Goal: Information Seeking & Learning: Find contact information

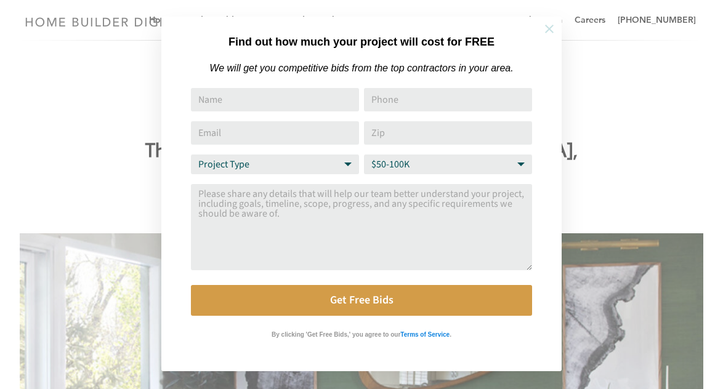
click at [548, 30] on icon at bounding box center [550, 29] width 14 height 14
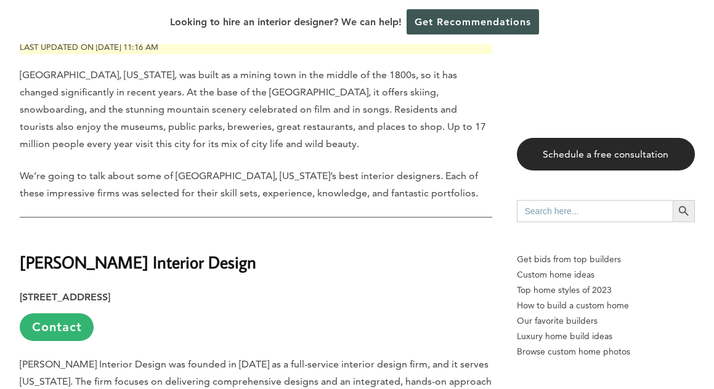
scroll to position [604, 0]
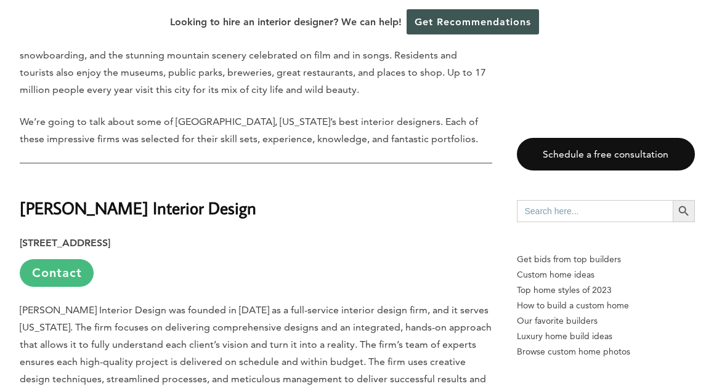
click at [62, 259] on link "Contact" at bounding box center [57, 273] width 74 height 28
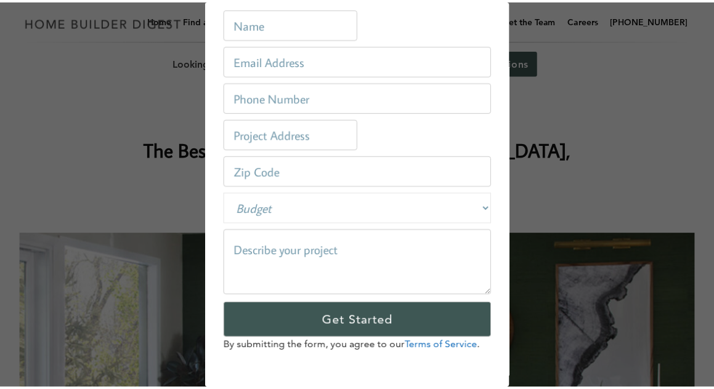
scroll to position [0, 0]
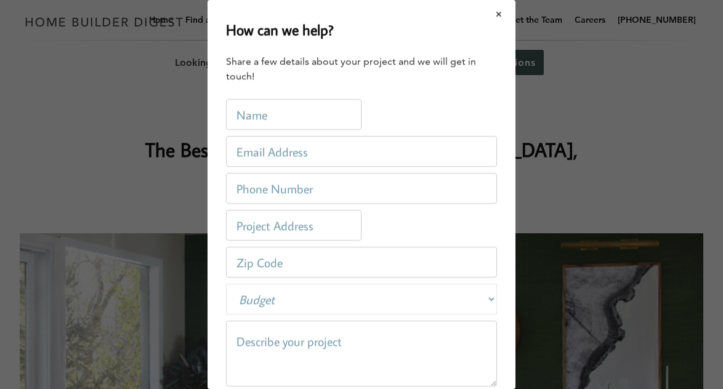
click at [491, 11] on button "Close modal" at bounding box center [499, 14] width 33 height 26
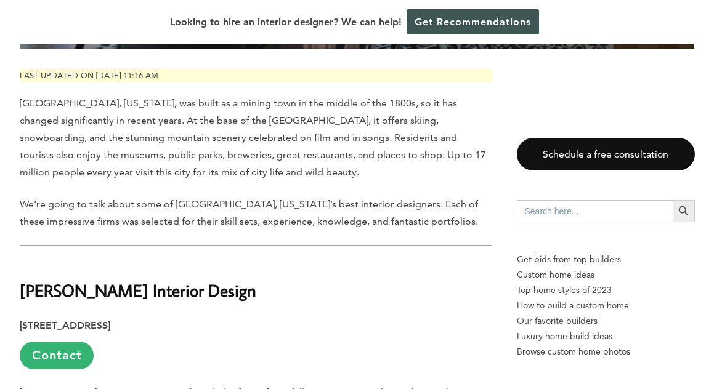
scroll to position [571, 0]
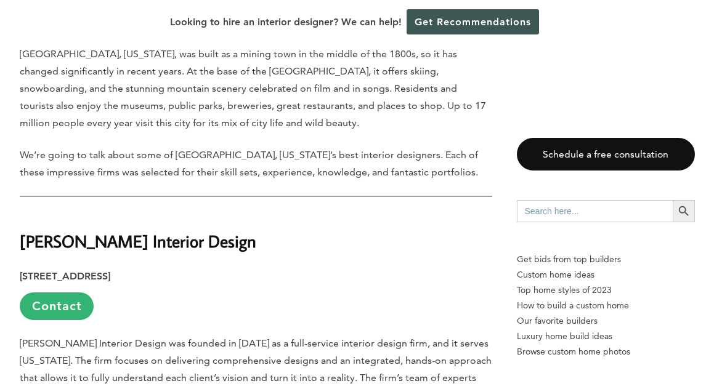
drag, startPoint x: 257, startPoint y: 212, endPoint x: 22, endPoint y: 201, distance: 235.0
click at [22, 230] on strong "[PERSON_NAME] Interior Design" at bounding box center [138, 241] width 237 height 22
copy strong "[PERSON_NAME] Interior Design"
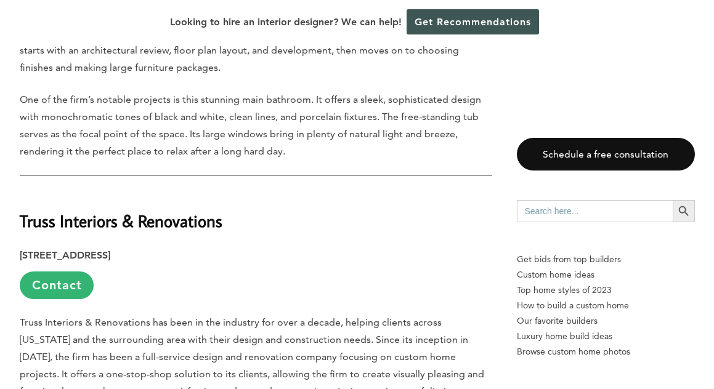
scroll to position [1009, 0]
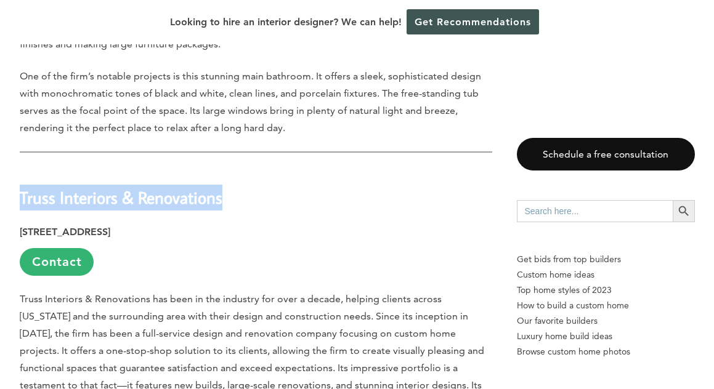
drag, startPoint x: 238, startPoint y: 167, endPoint x: 18, endPoint y: 160, distance: 220.7
copy strong "Truss Interiors & Renovations"
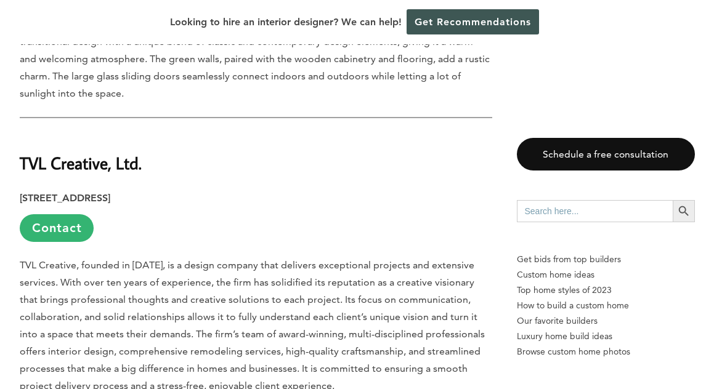
scroll to position [1495, 0]
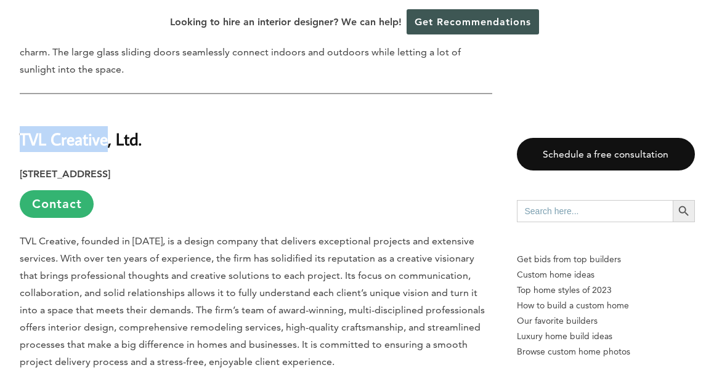
drag, startPoint x: 113, startPoint y: 108, endPoint x: 20, endPoint y: 100, distance: 94.0
click at [20, 128] on strong "TVL Creative, Ltd." at bounding box center [81, 139] width 122 height 22
copy strong "TVL Creative"
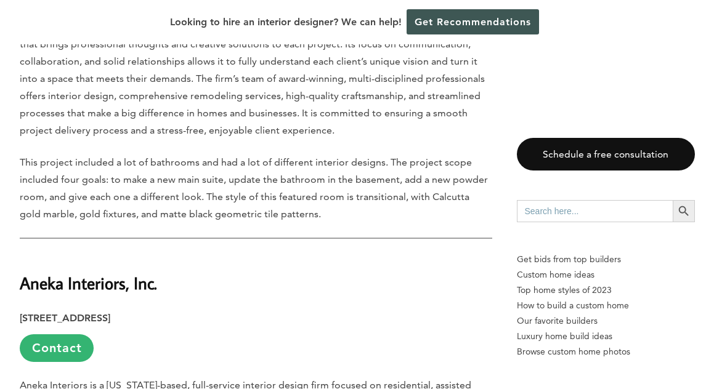
scroll to position [1803, 0]
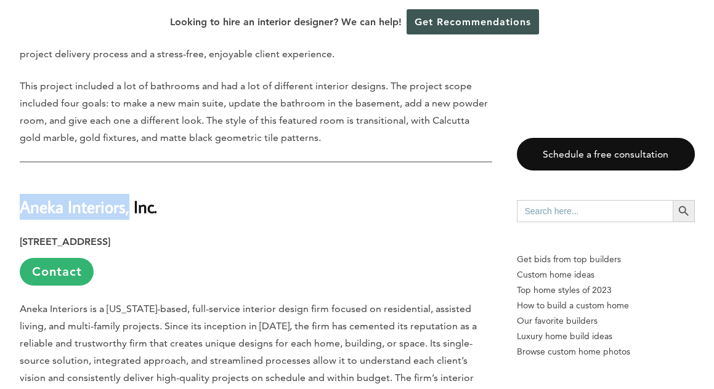
drag, startPoint x: 137, startPoint y: 176, endPoint x: 21, endPoint y: 177, distance: 115.8
click at [21, 196] on strong "Aneka Interiors, Inc." at bounding box center [88, 207] width 137 height 22
copy strong "Aneka Interiors,"
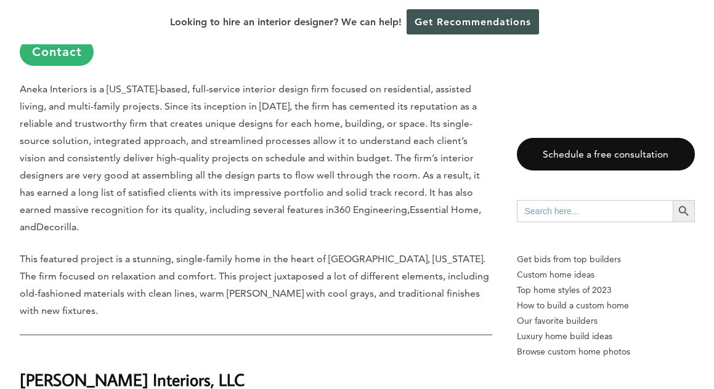
scroll to position [2063, 0]
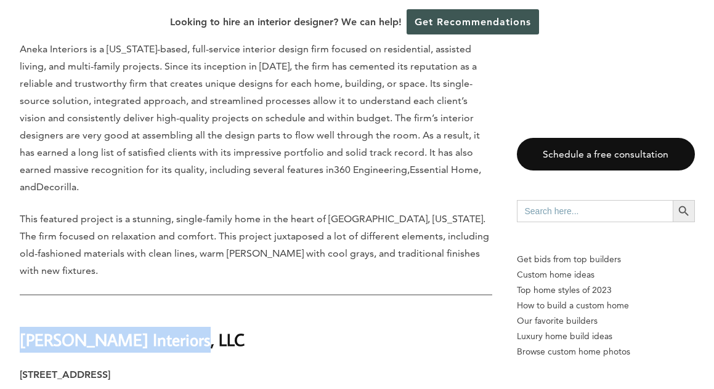
drag, startPoint x: 196, startPoint y: 277, endPoint x: 19, endPoint y: 270, distance: 177.0
click at [19, 270] on div "Last updated on [DATE] 11:16 am [GEOGRAPHIC_DATA], [US_STATE], was built as a m…" at bounding box center [357, 234] width 714 height 3453
copy strong "[PERSON_NAME] Interiors"
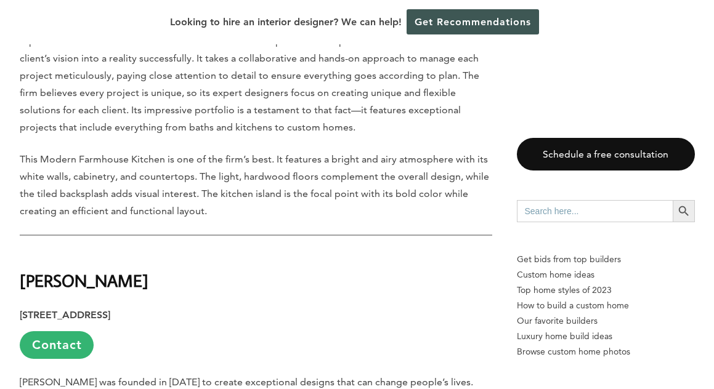
scroll to position [2504, 0]
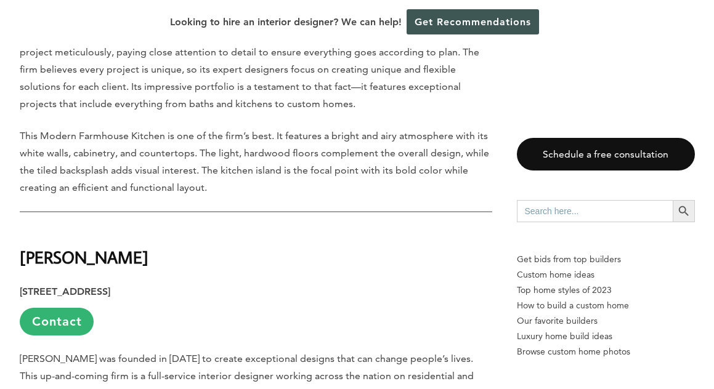
drag, startPoint x: 144, startPoint y: 189, endPoint x: 18, endPoint y: 184, distance: 125.2
copy strong "[PERSON_NAME]"
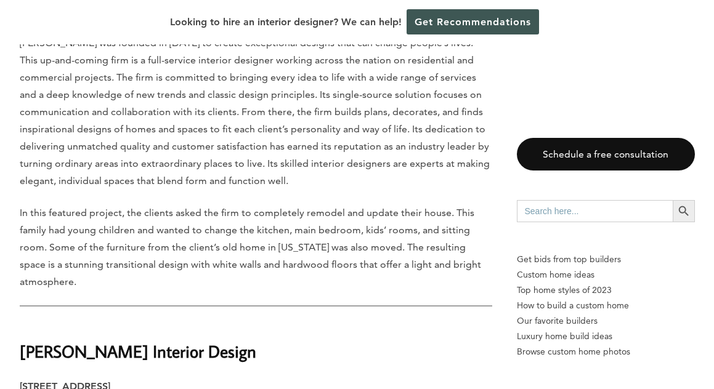
scroll to position [2917, 0]
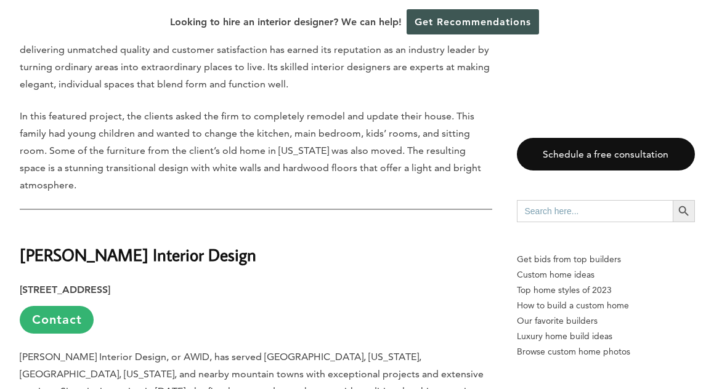
drag, startPoint x: 275, startPoint y: 190, endPoint x: 23, endPoint y: 177, distance: 252.9
click at [23, 244] on strong "[PERSON_NAME] Interior Design" at bounding box center [138, 255] width 237 height 22
copy strong "[PERSON_NAME] Interior Design"
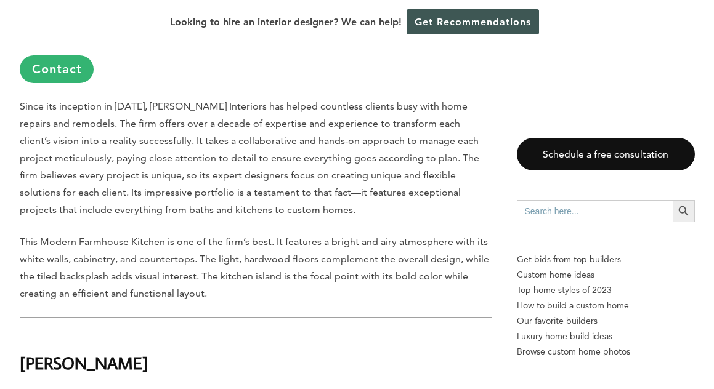
scroll to position [2408, 0]
